Goal: Feedback & Contribution: Submit feedback/report problem

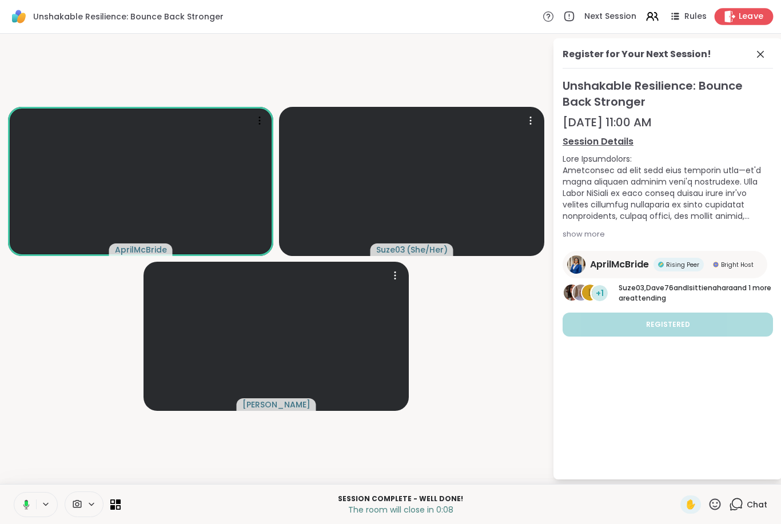
click at [748, 22] on span "Leave" at bounding box center [751, 17] width 25 height 12
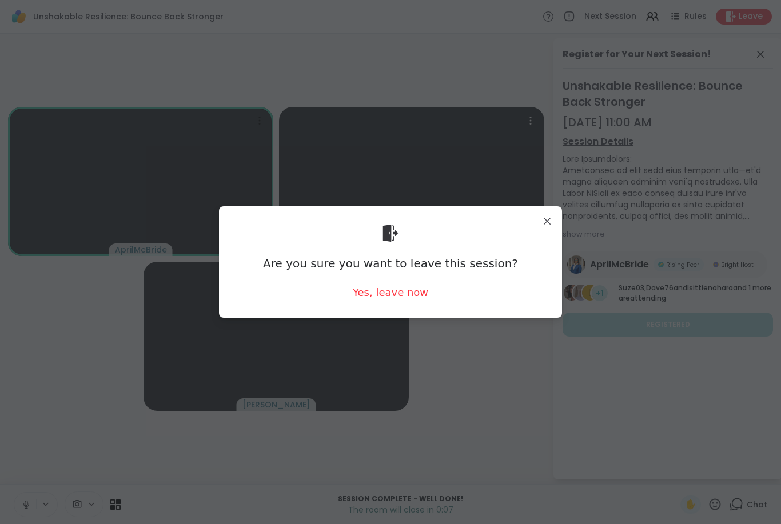
click at [403, 295] on div "Yes, leave now" at bounding box center [390, 292] width 75 height 14
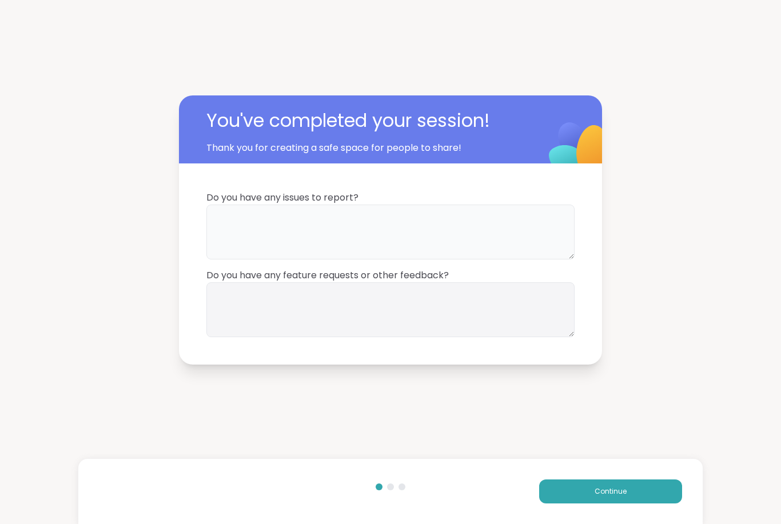
click at [252, 210] on textarea at bounding box center [390, 232] width 368 height 55
click at [378, 297] on textarea at bounding box center [390, 309] width 368 height 55
click at [246, 215] on textarea "****" at bounding box center [390, 232] width 368 height 55
type textarea "*"
type textarea "**********"
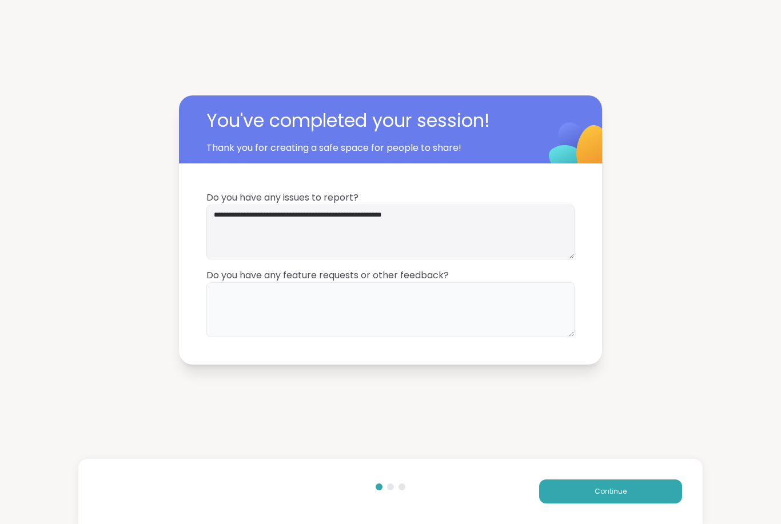
click at [275, 292] on textarea at bounding box center [390, 309] width 368 height 55
type textarea "****"
click at [616, 495] on span "Continue" at bounding box center [611, 492] width 32 height 10
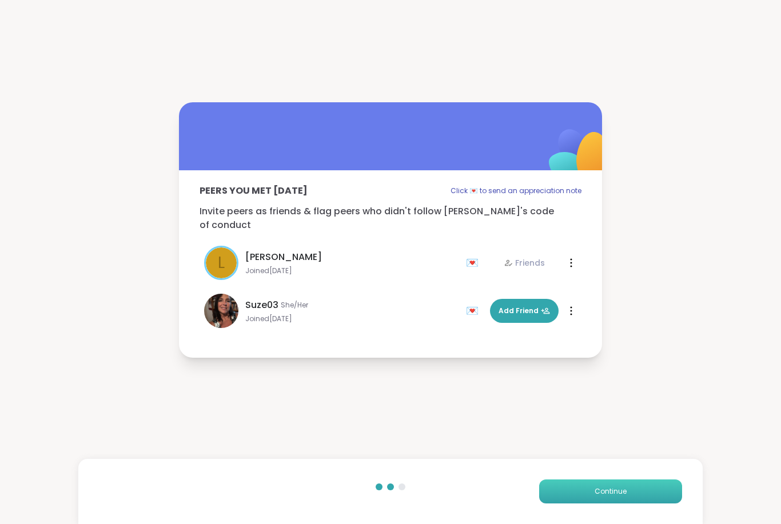
click at [624, 495] on span "Continue" at bounding box center [611, 492] width 32 height 10
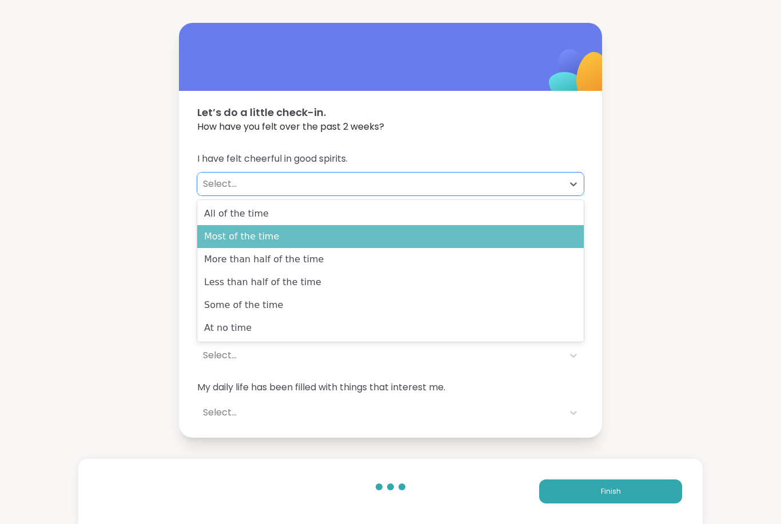
click at [271, 236] on div "Most of the time" at bounding box center [390, 236] width 387 height 23
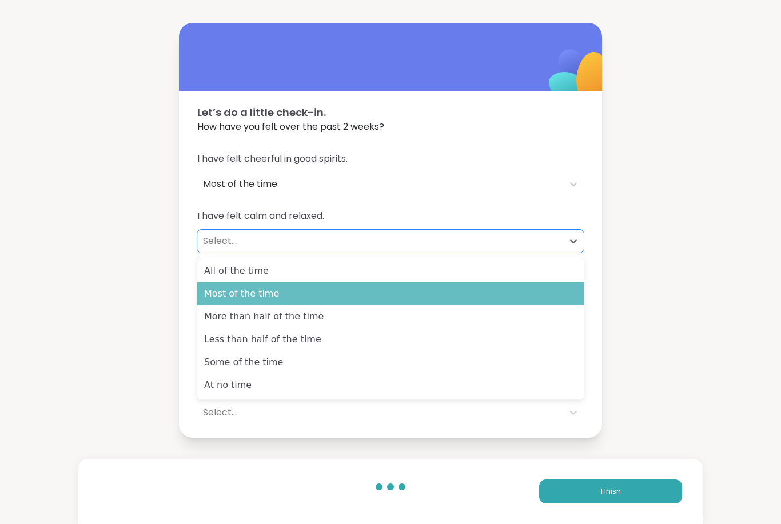
click at [264, 299] on div "Most of the time" at bounding box center [390, 293] width 387 height 23
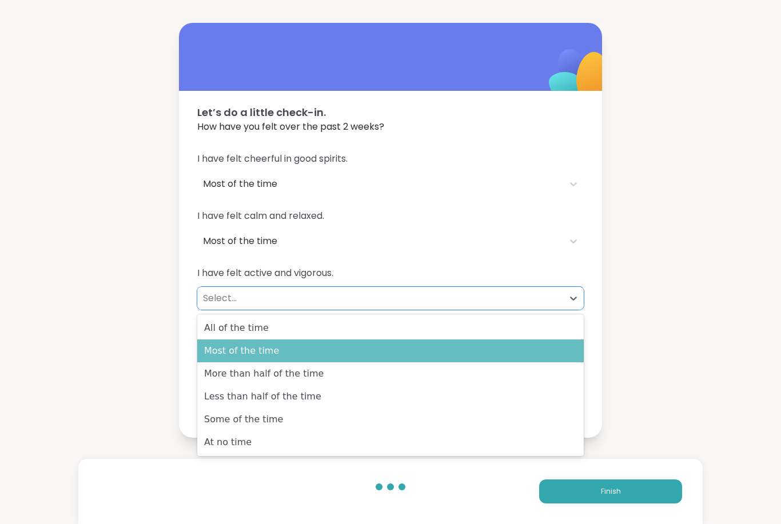
click at [267, 355] on div "Most of the time" at bounding box center [390, 351] width 387 height 23
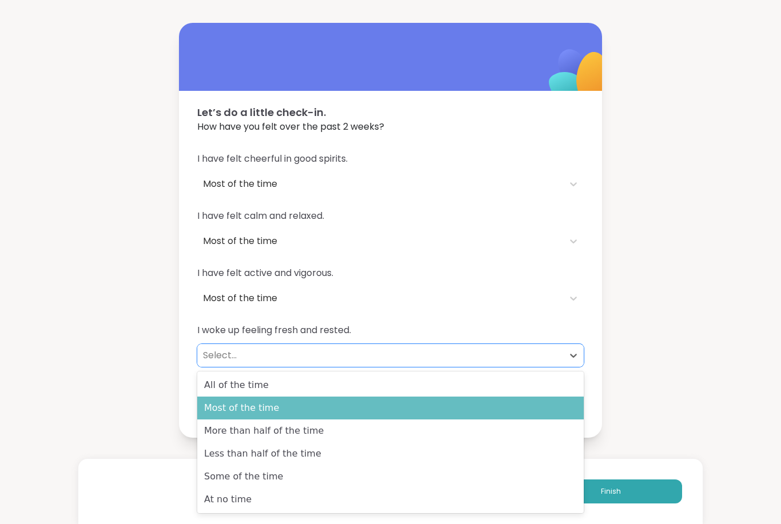
click at [265, 409] on div "Most of the time" at bounding box center [390, 408] width 387 height 23
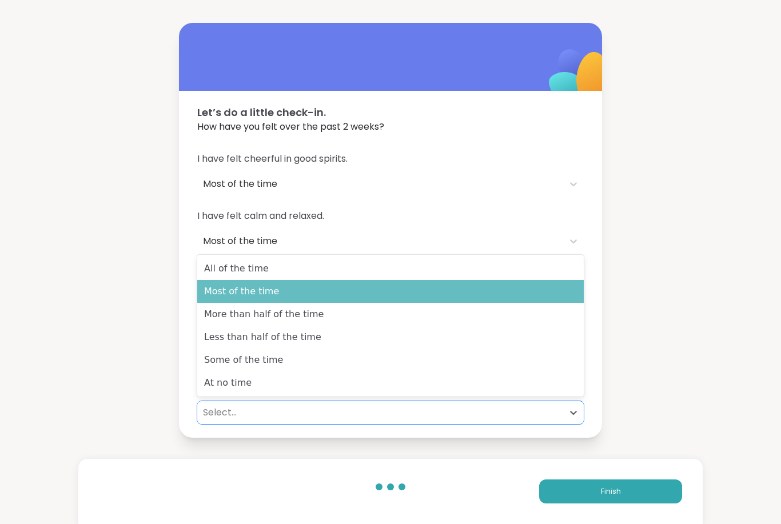
click at [272, 286] on div "Most of the time" at bounding box center [390, 291] width 387 height 23
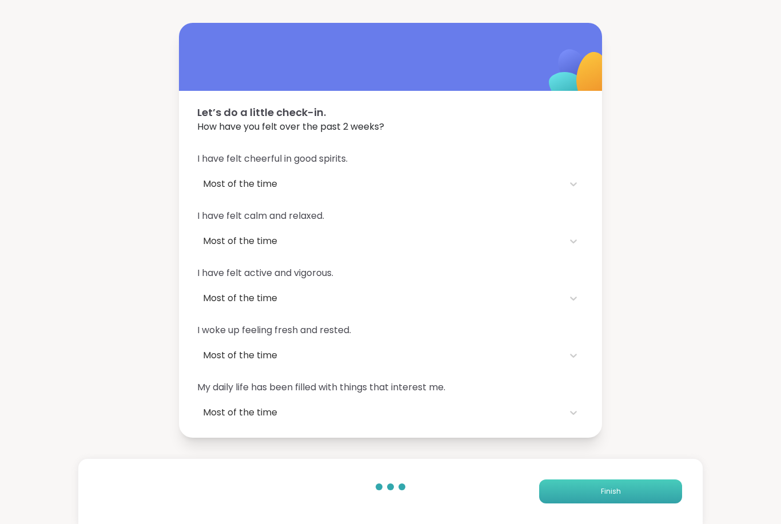
click at [641, 489] on button "Finish" at bounding box center [610, 492] width 143 height 24
